Goal: Connect with others: Connect with others

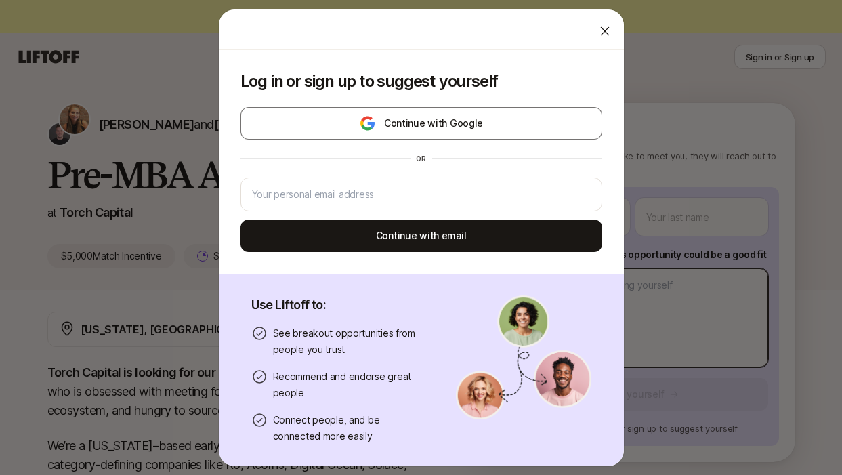
click at [680, 319] on body "New to Liftoff? See how it works Sign in or Sign up Sign in or Sign up [PERSON_…" at bounding box center [421, 237] width 842 height 475
click at [614, 34] on div at bounding box center [605, 31] width 27 height 27
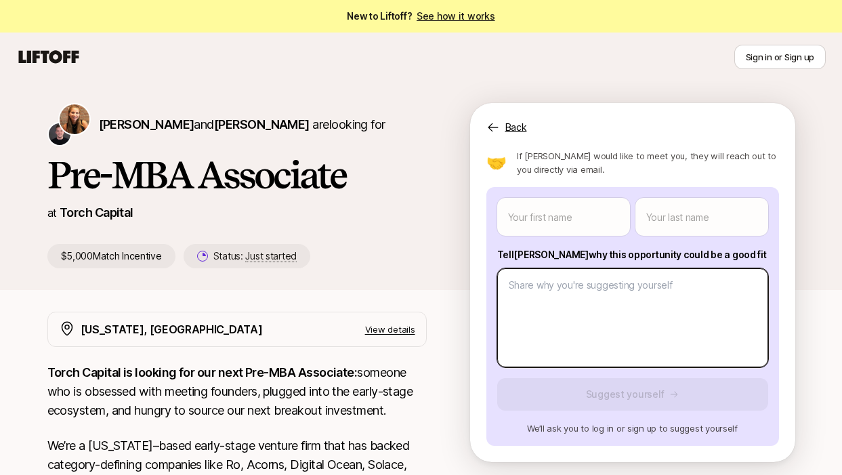
type textarea "x"
click at [550, 295] on body "New to Liftoff? See how it works Sign in or Sign up Sign in or Sign up [PERSON_…" at bounding box center [421, 237] width 842 height 475
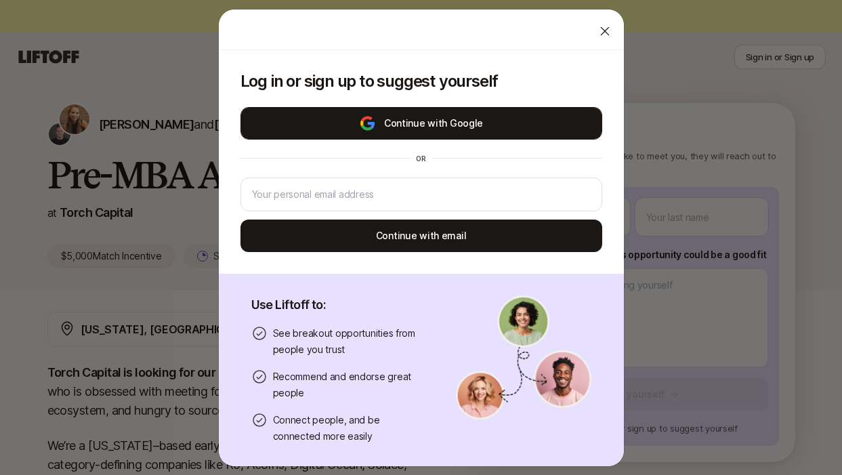
click at [457, 126] on button "Continue with Google" at bounding box center [422, 123] width 362 height 33
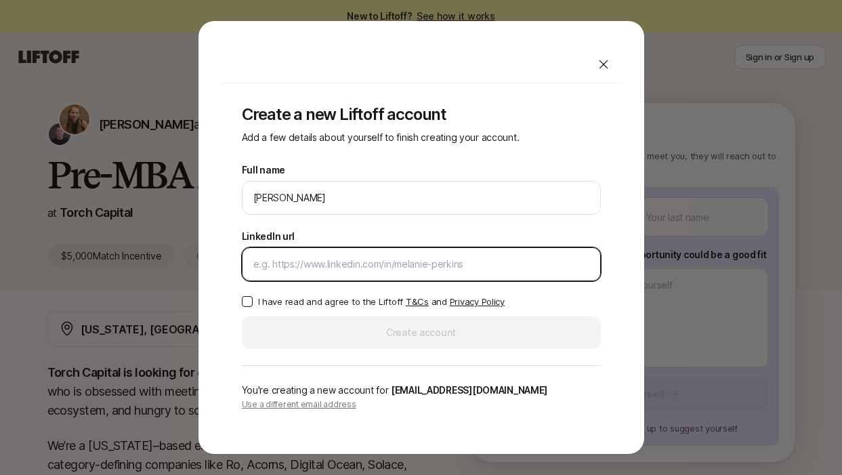
click at [518, 270] on input "LinkedIn url" at bounding box center [421, 264] width 336 height 16
paste input "[URL][DOMAIN_NAME]"
type input "[URL][DOMAIN_NAME]"
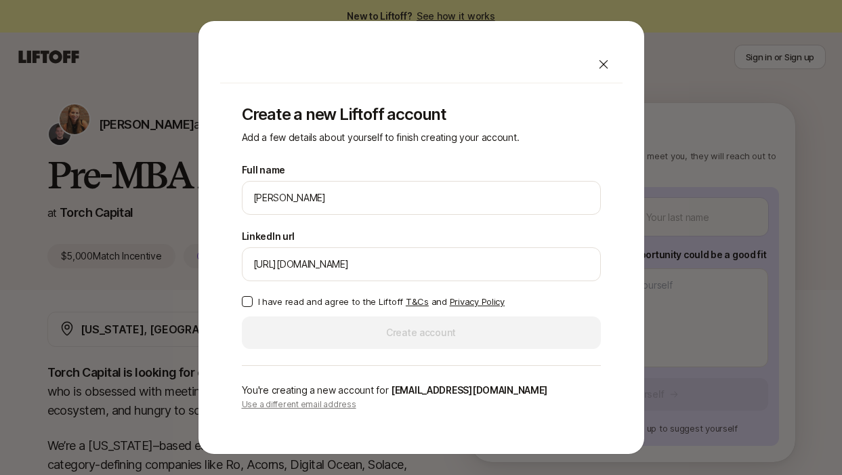
click at [244, 303] on button "I have read and agree to the Liftoff T&Cs and Privacy Policy" at bounding box center [247, 301] width 11 height 11
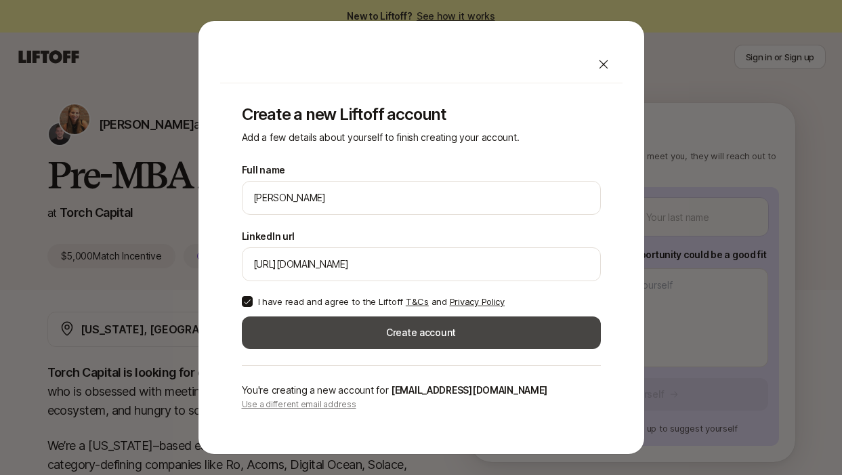
click at [379, 327] on button "Create account" at bounding box center [421, 332] width 359 height 33
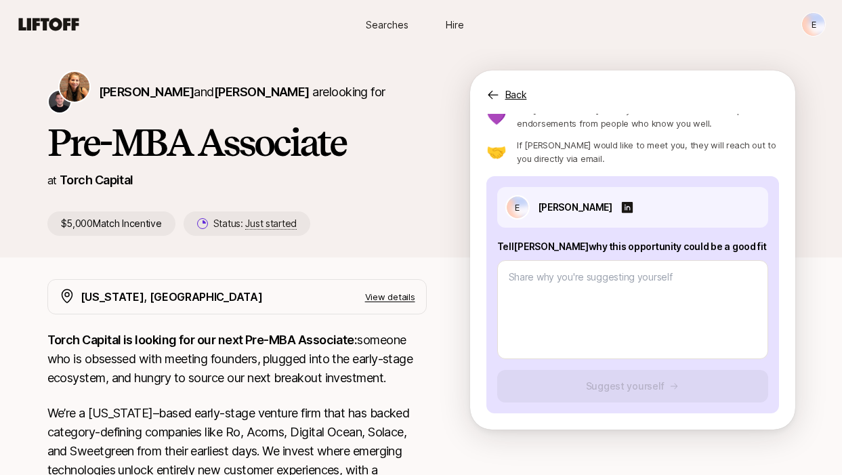
type textarea "x"
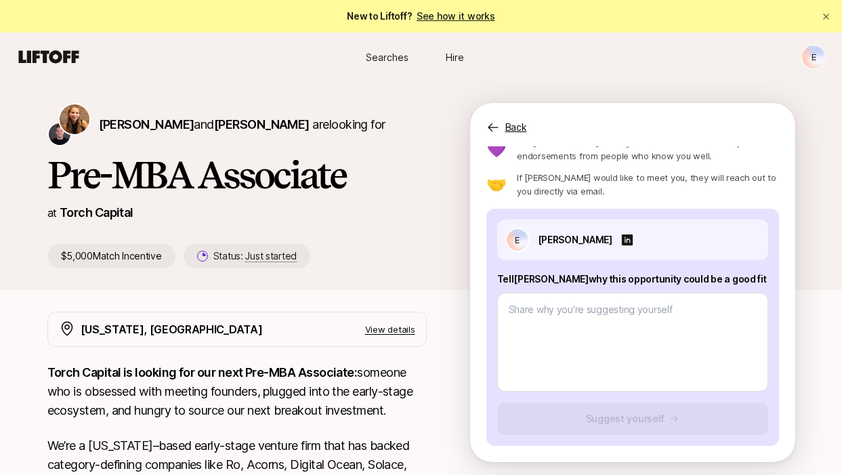
scroll to position [60, 0]
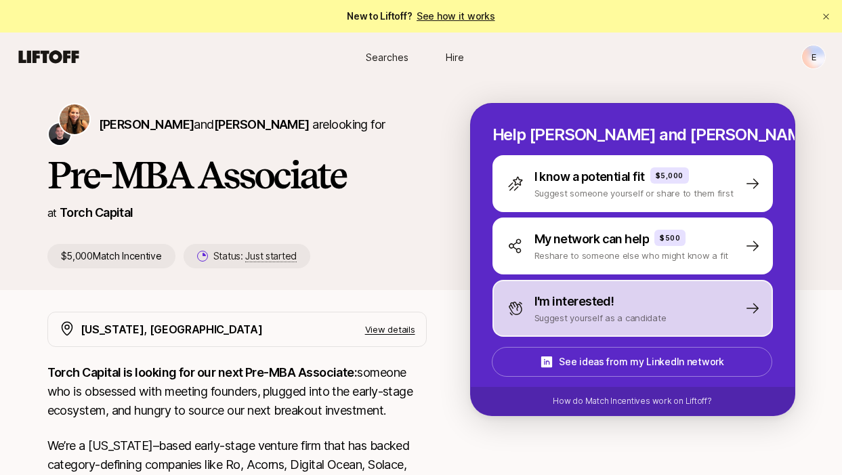
click at [567, 303] on p "I'm interested!" at bounding box center [575, 301] width 80 height 19
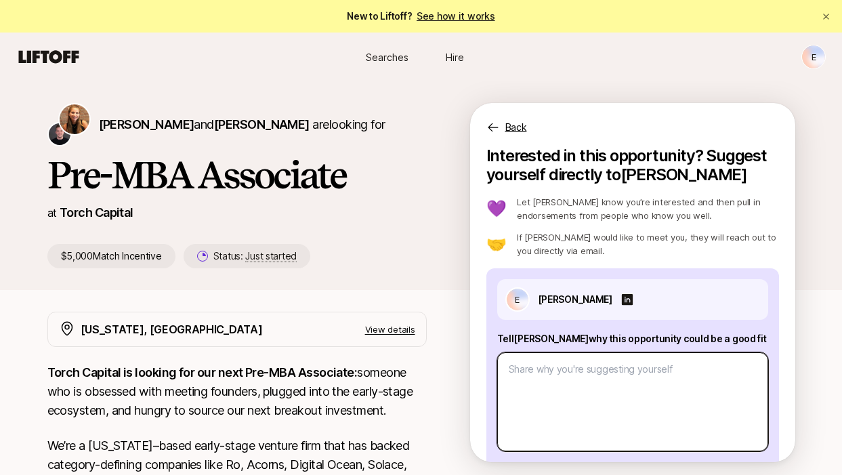
click at [548, 379] on textarea at bounding box center [632, 401] width 271 height 99
paste textarea "Lo Ipsum, D's ametconse ad elitsedd ei TEM Incididu, ut labore-etdolor magn ali…"
type textarea "x"
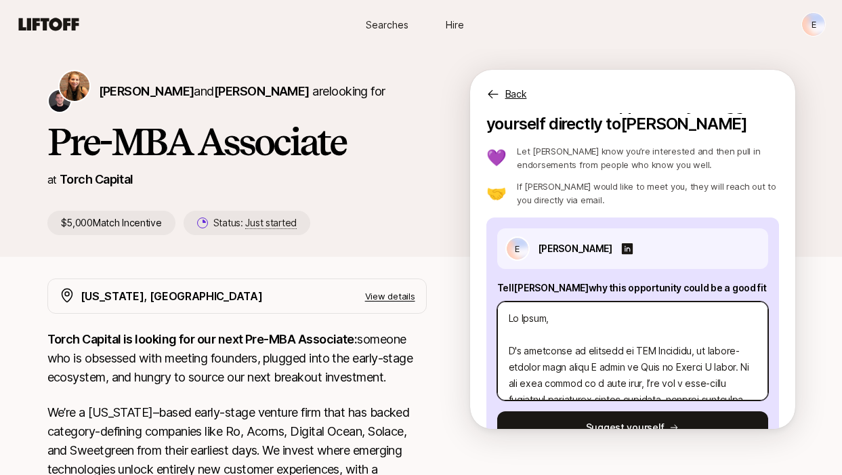
click at [575, 373] on textarea at bounding box center [632, 351] width 271 height 99
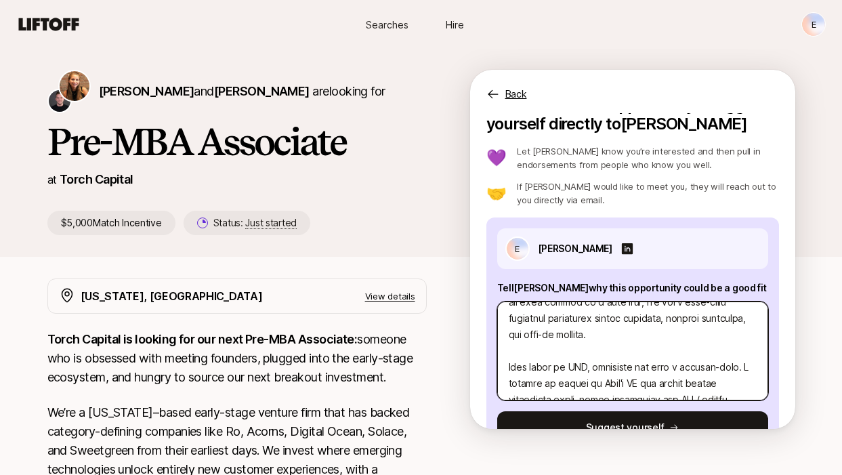
scroll to position [110, 0]
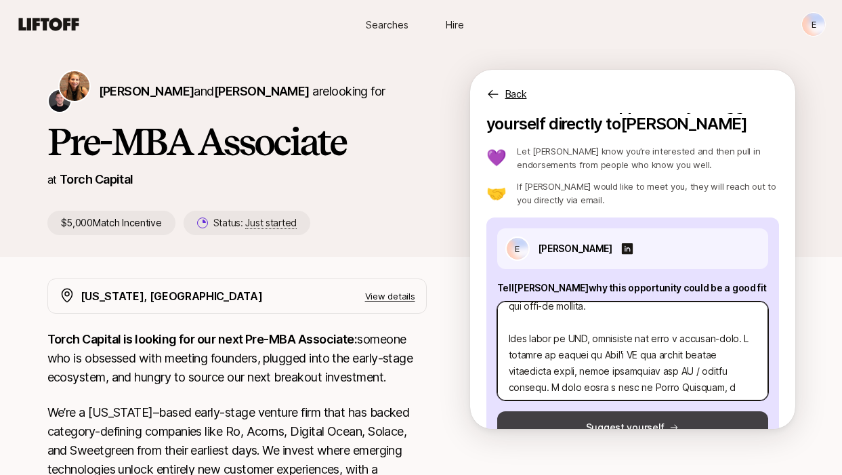
type textarea "Hi Katie, I'm currently an investor at SJF Ventures, an impact-focused fund whe…"
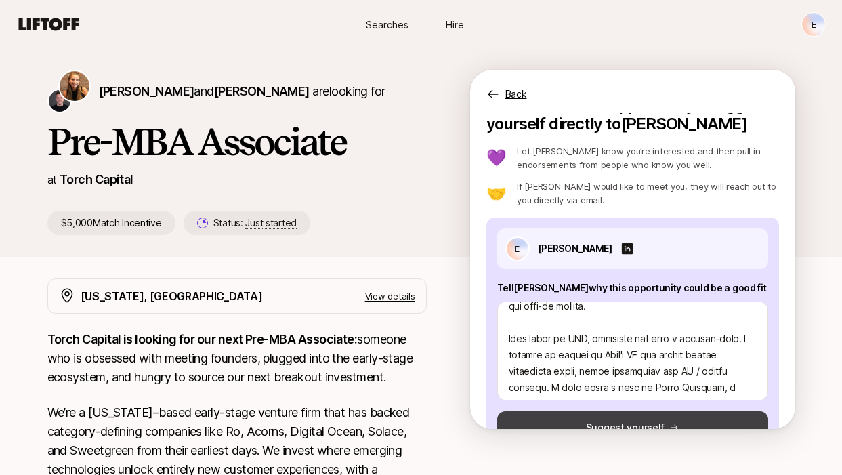
click at [579, 417] on button "Suggest yourself" at bounding box center [632, 427] width 271 height 33
type textarea "x"
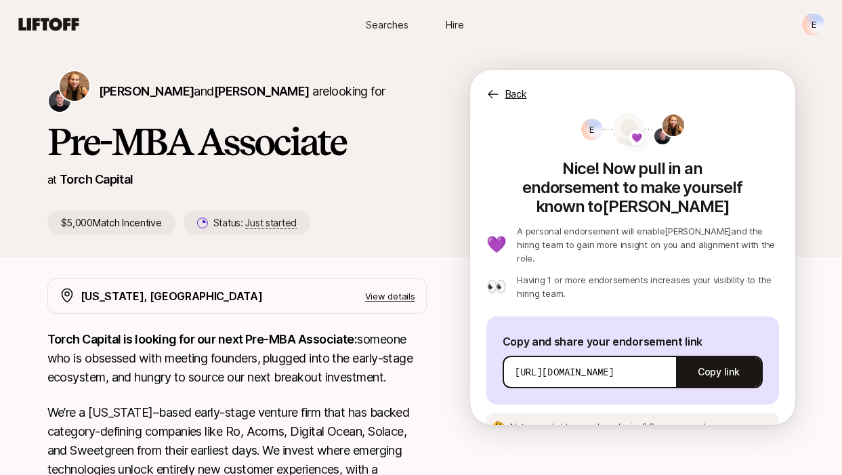
scroll to position [365, 0]
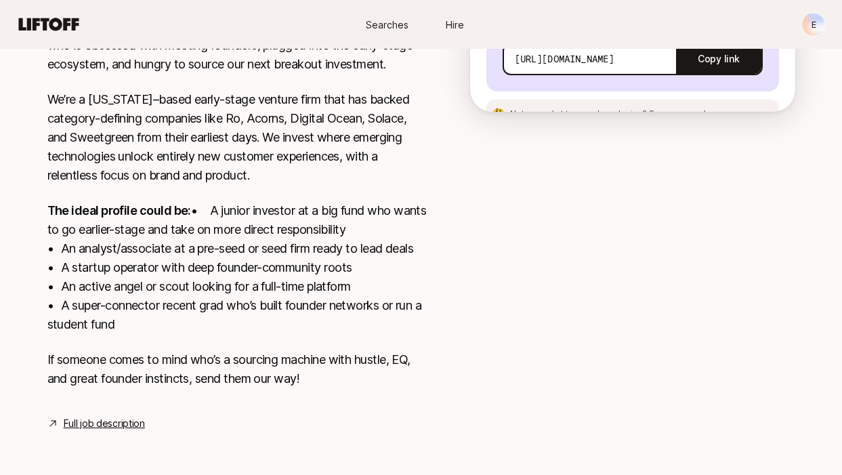
click at [128, 428] on link "Full job description" at bounding box center [104, 423] width 81 height 16
